Goal: Task Accomplishment & Management: Complete application form

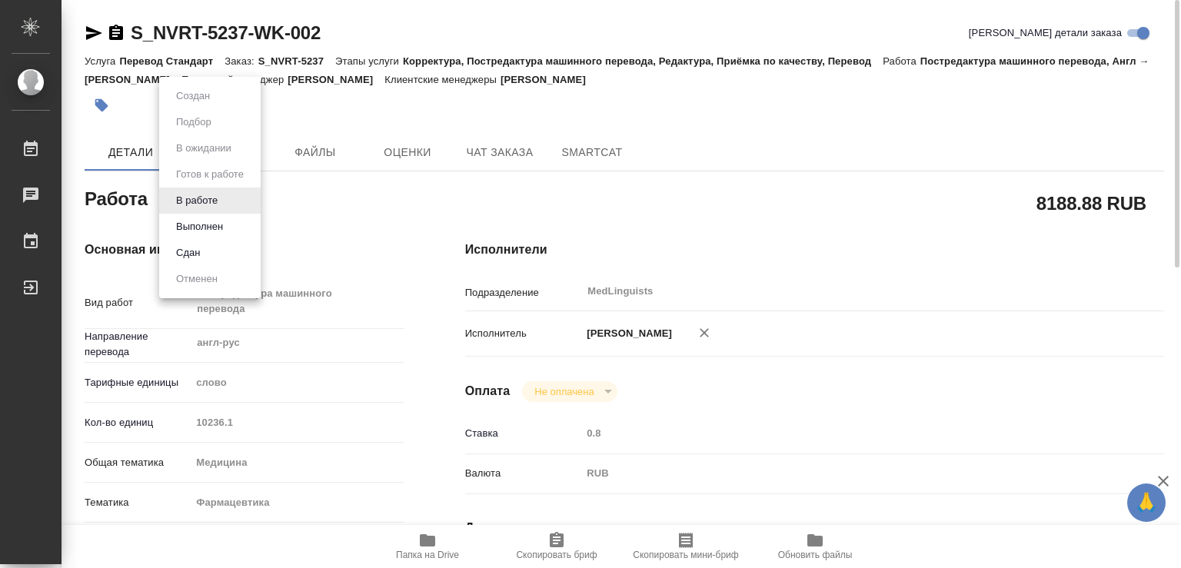
click at [224, 200] on body "🙏 .cls-1 fill:#fff; AWATERA Chechilova [PERSON_NAME] 0 Чаты График Выйти S_NVRT…" at bounding box center [590, 284] width 1181 height 568
click at [191, 226] on button "Выполнен" at bounding box center [199, 226] width 56 height 17
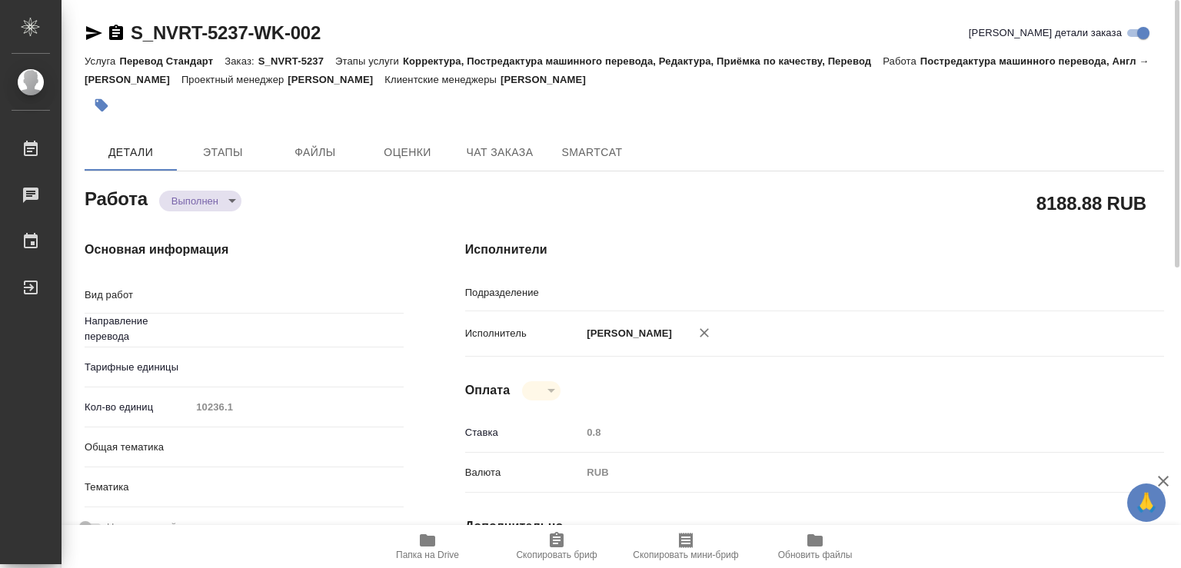
type textarea "x"
type textarea "Постредактура машинного перевода"
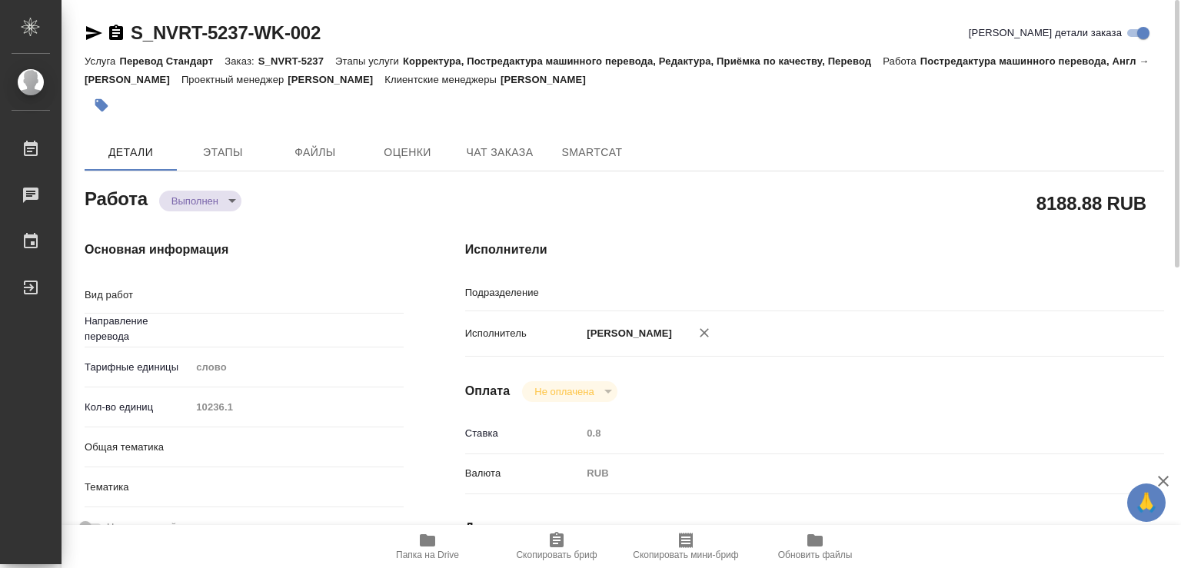
type textarea "x"
type input "англ-рус"
type input "MedLinguists"
type textarea "x"
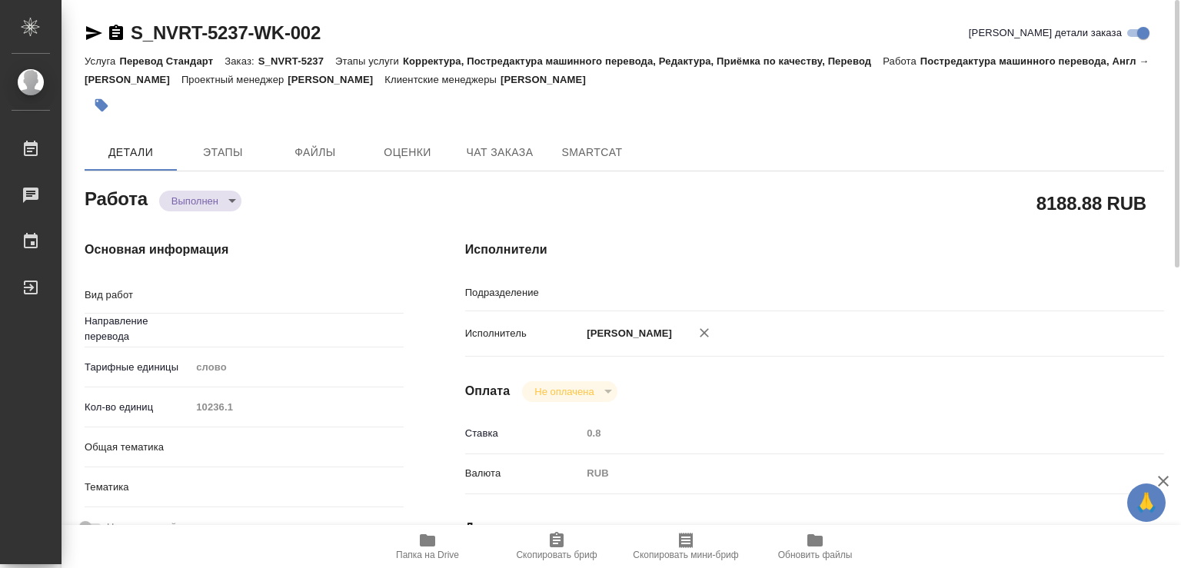
type textarea "x"
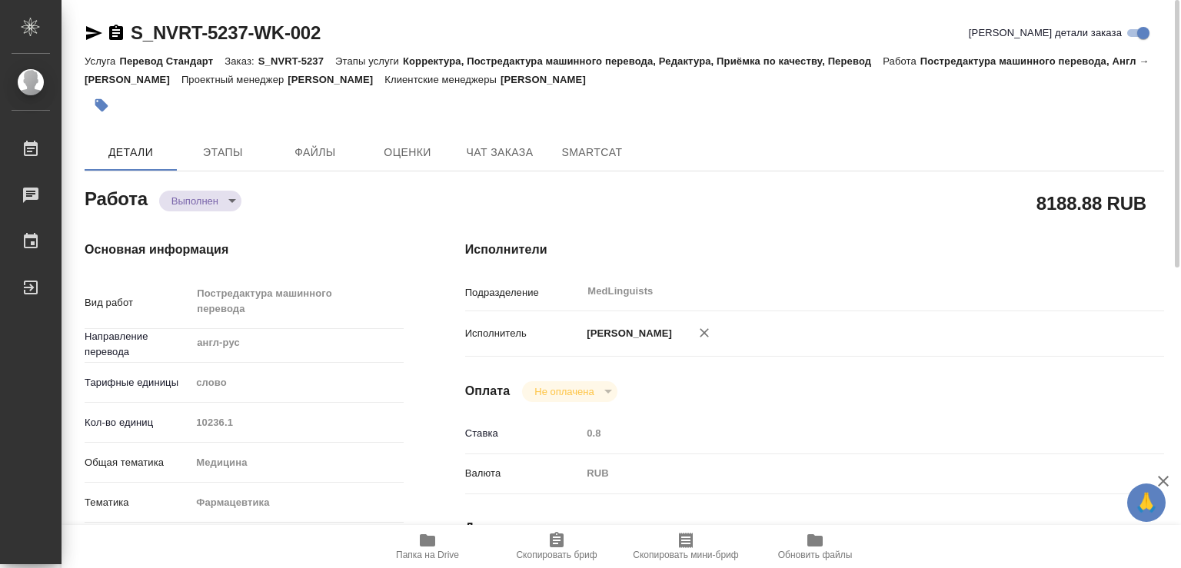
type textarea "x"
